Goal: Register for event/course

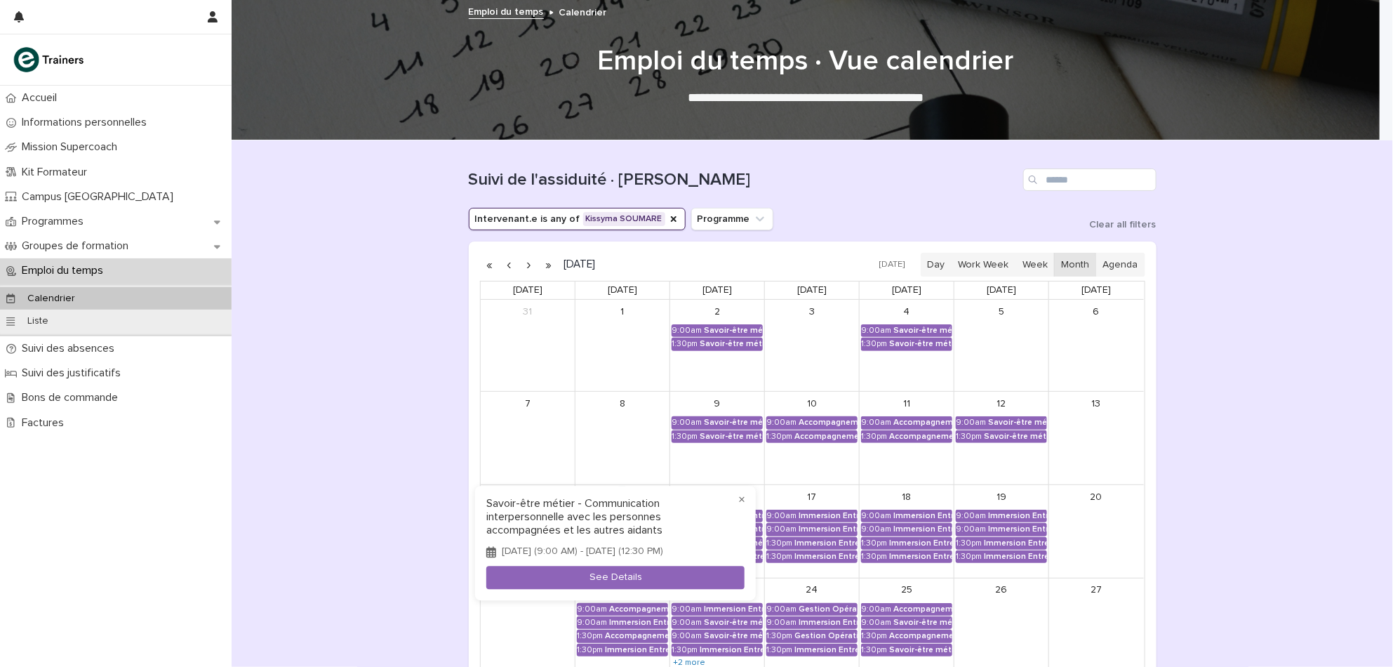
click at [1175, 256] on div at bounding box center [696, 333] width 1393 height 667
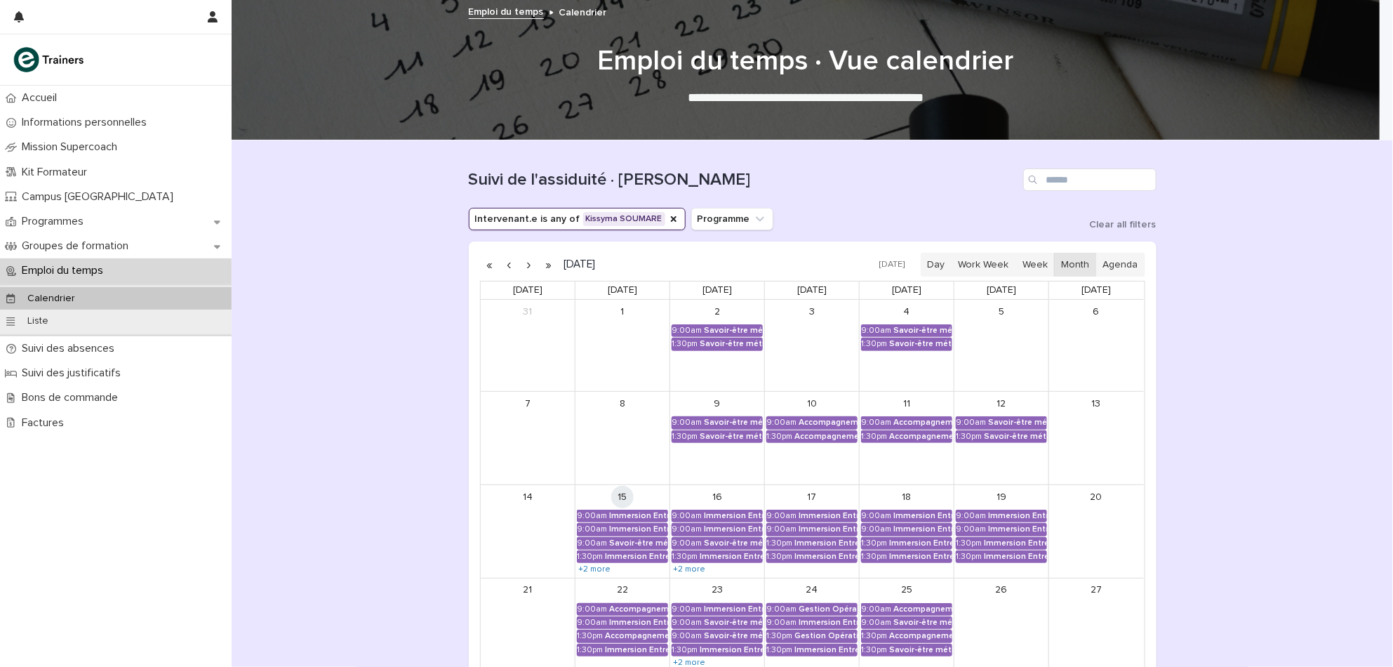
click at [650, 536] on div "9:00am Savoir-être métier - Communication interpersonnelle avec les personnes a…" at bounding box center [622, 542] width 94 height 13
click at [645, 540] on div "Savoir-être métier - Communication interpersonnelle avec les personnes accompag…" at bounding box center [638, 543] width 59 height 10
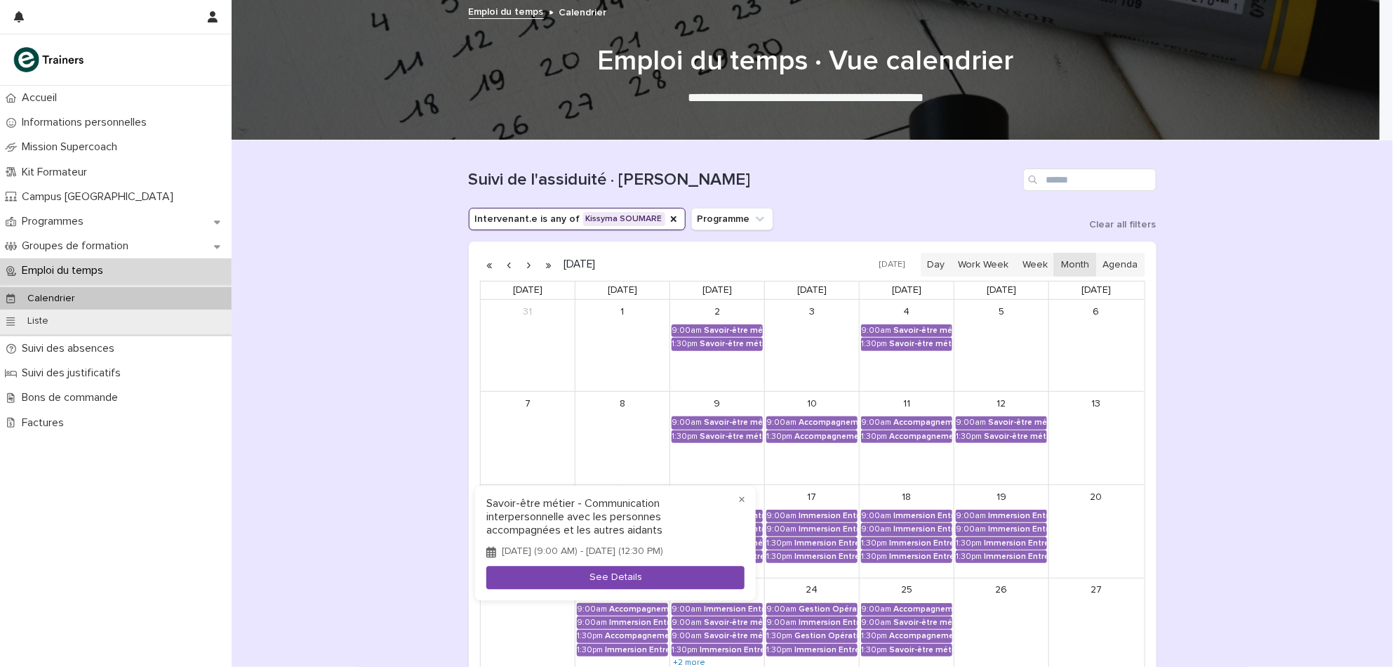
click at [634, 584] on button "See Details" at bounding box center [615, 577] width 258 height 23
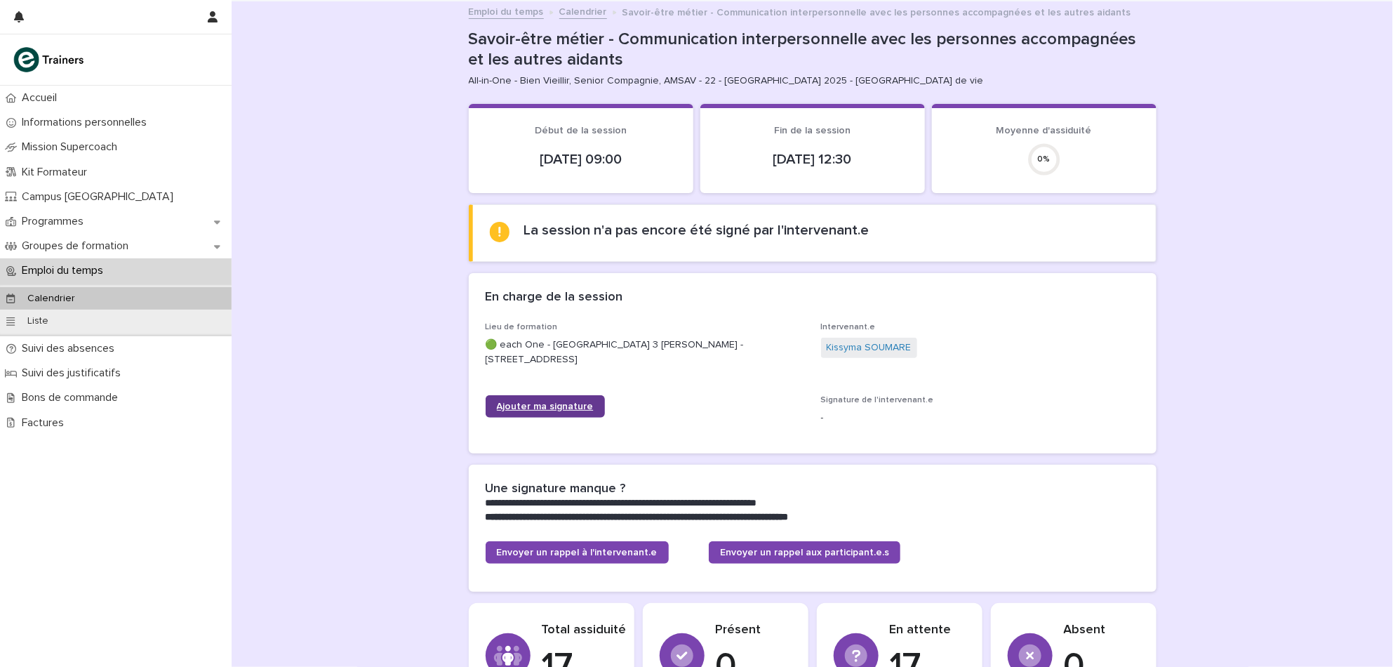
click at [551, 404] on span "Ajouter ma signature" at bounding box center [545, 406] width 97 height 10
